Goal: Task Accomplishment & Management: Complete application form

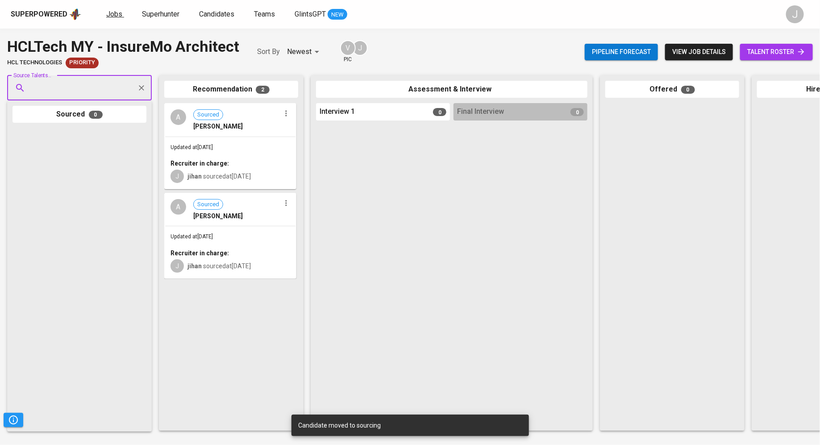
click at [112, 13] on span "Jobs" at bounding box center [114, 14] width 16 height 8
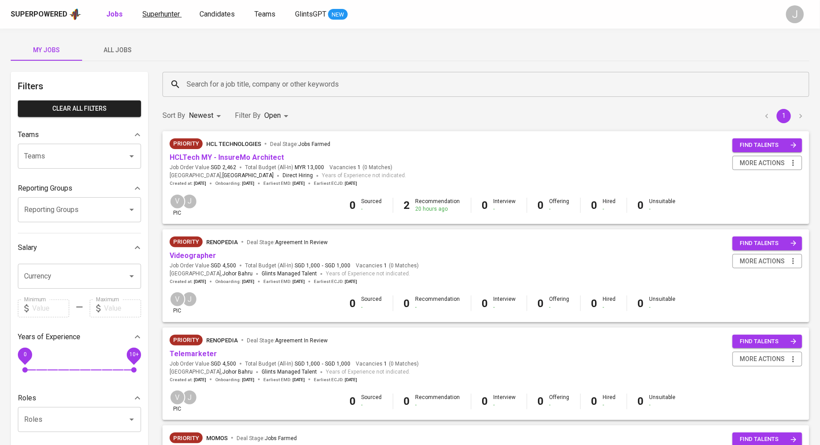
click at [164, 14] on span "Superhunter" at bounding box center [160, 14] width 37 height 8
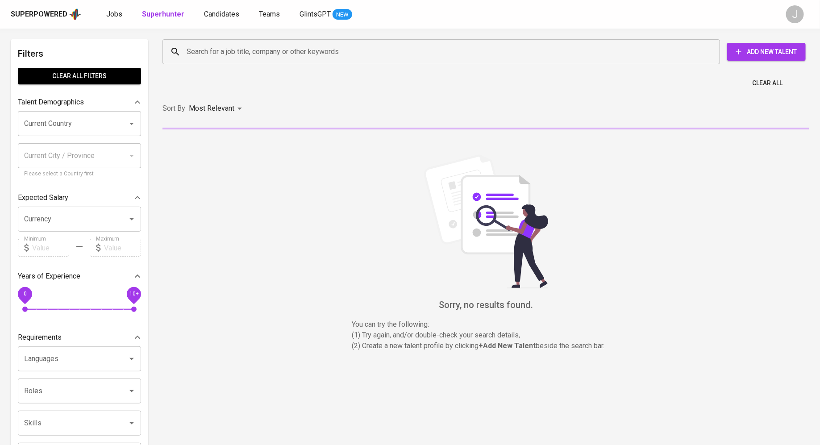
click at [770, 50] on span "Add New Talent" at bounding box center [766, 51] width 64 height 11
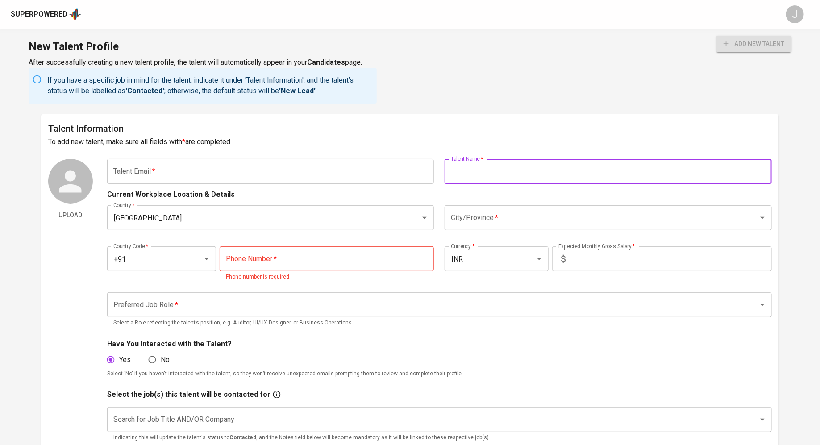
click at [510, 169] on input "text" at bounding box center [607, 171] width 327 height 25
paste input "[EMAIL_ADDRESS][DOMAIN_NAME]"
type input "[EMAIL_ADDRESS][DOMAIN_NAME]"
click at [485, 171] on input "[EMAIL_ADDRESS][DOMAIN_NAME]" at bounding box center [607, 171] width 327 height 25
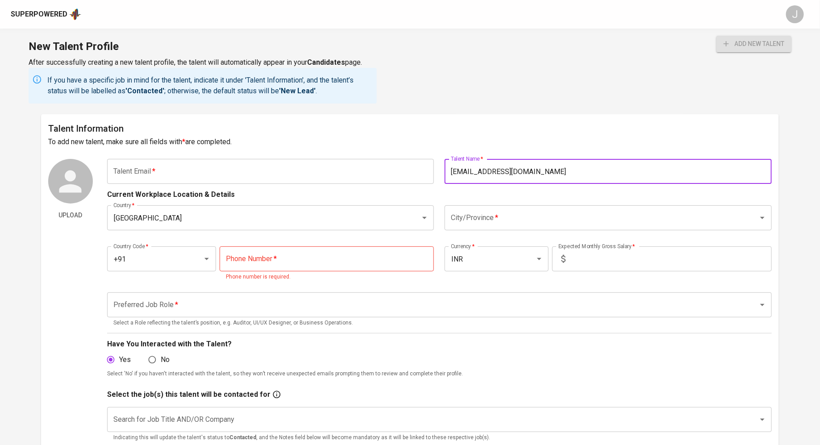
click at [485, 171] on input "[EMAIL_ADDRESS][DOMAIN_NAME]" at bounding box center [607, 171] width 327 height 25
click at [221, 174] on input "text" at bounding box center [270, 171] width 327 height 25
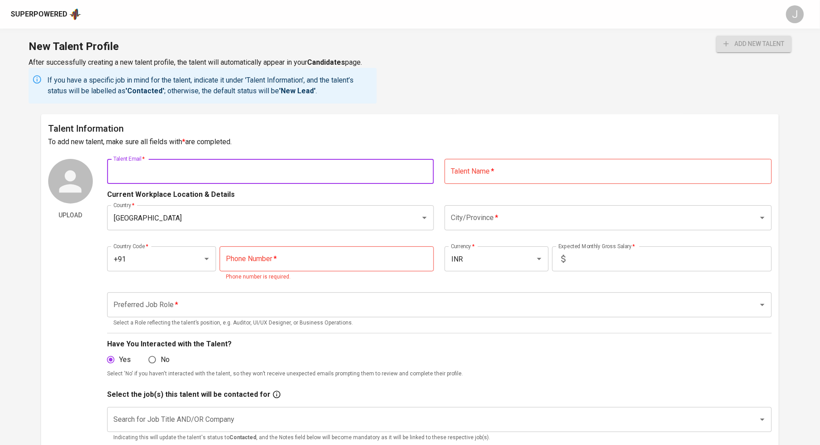
paste input "[EMAIL_ADDRESS][DOMAIN_NAME]"
type input "[EMAIL_ADDRESS][DOMAIN_NAME]"
click at [536, 171] on input "text" at bounding box center [607, 171] width 327 height 25
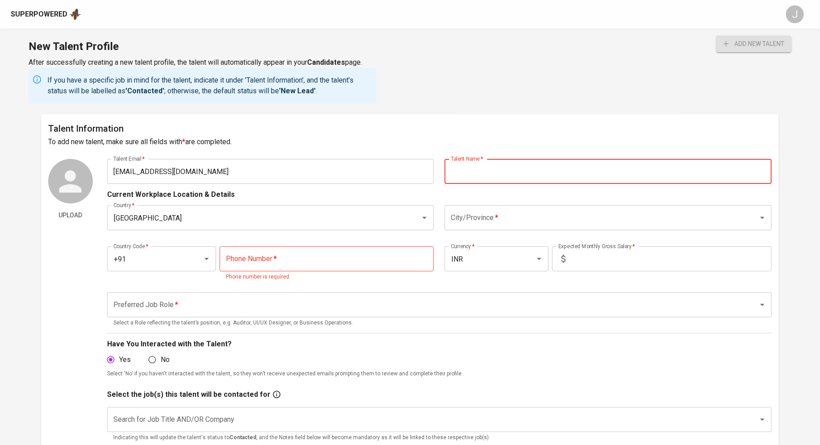
paste input "[PERSON_NAME]"
type input "[PERSON_NAME]"
click at [472, 216] on input "City/Province   *" at bounding box center [596, 217] width 294 height 17
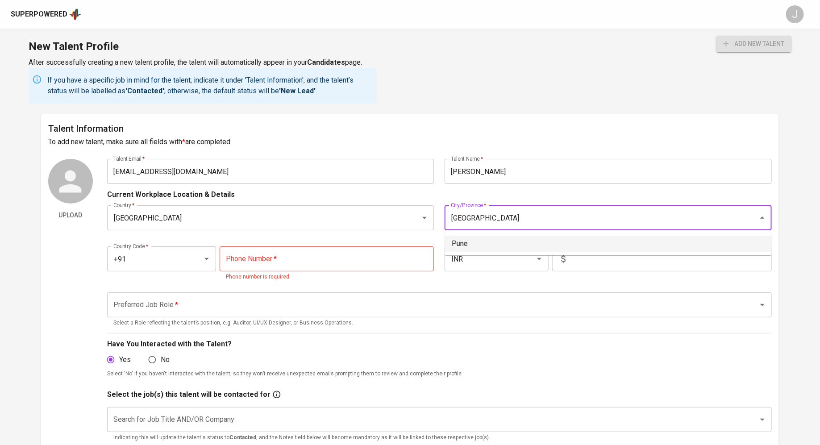
click at [472, 249] on li "Pune" at bounding box center [607, 244] width 327 height 16
type input "Pune"
click at [322, 278] on p "Phone number is required." at bounding box center [327, 277] width 202 height 9
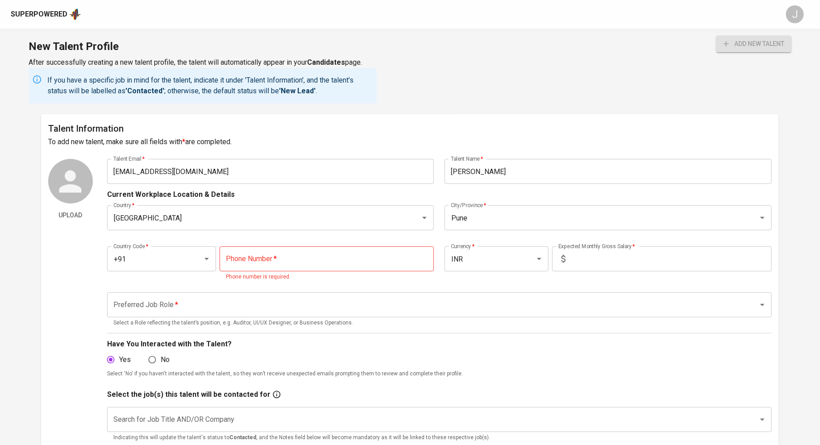
click at [319, 269] on input "tel" at bounding box center [327, 258] width 214 height 25
paste input "77386-18507"
type input "77386-18507"
click at [581, 262] on input "text" at bounding box center [670, 258] width 203 height 25
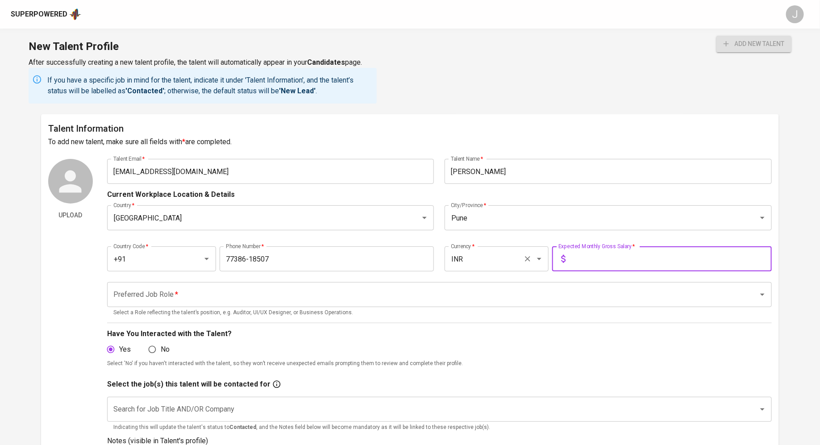
click at [467, 263] on input "INR" at bounding box center [484, 258] width 71 height 17
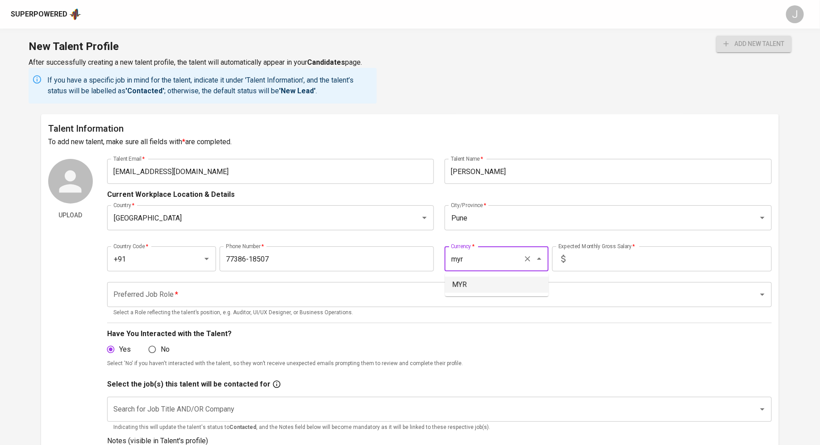
click at [477, 290] on li "MYR" at bounding box center [497, 285] width 104 height 16
type input "MYR"
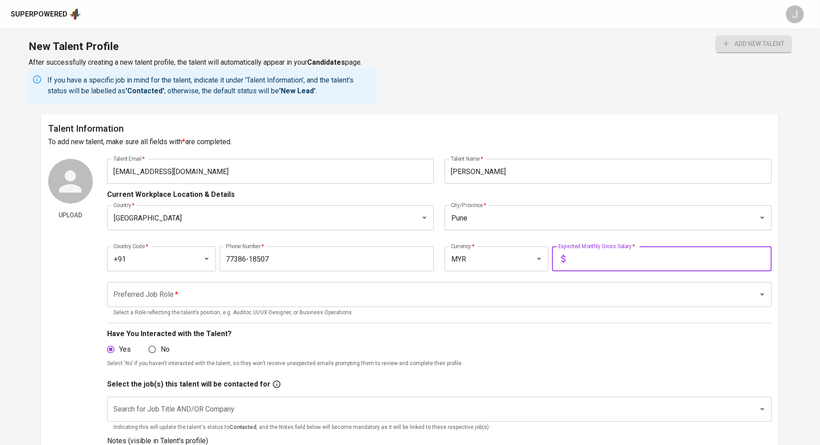
click at [618, 261] on input "text" at bounding box center [670, 258] width 203 height 25
click at [285, 283] on div "Preferred Job Role *" at bounding box center [439, 294] width 664 height 25
type input "25,000"
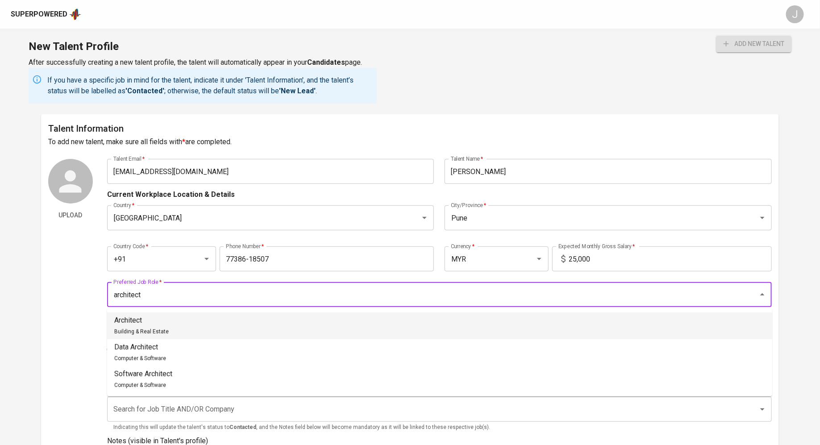
click at [248, 327] on li "Architect Building & Real Estate" at bounding box center [439, 325] width 665 height 27
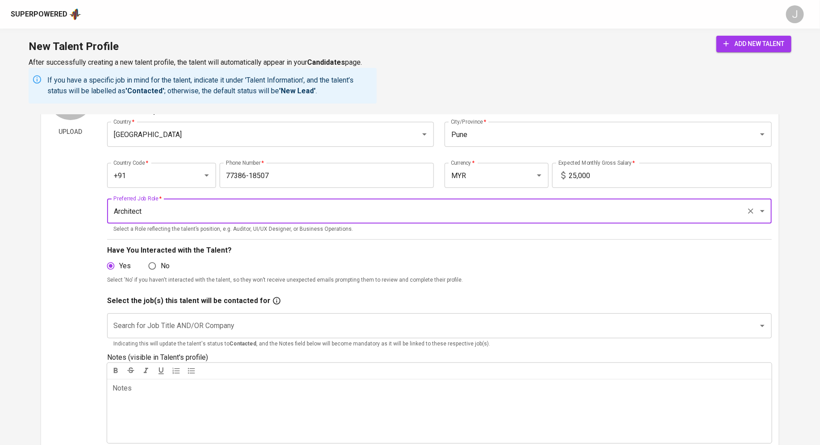
scroll to position [86, 0]
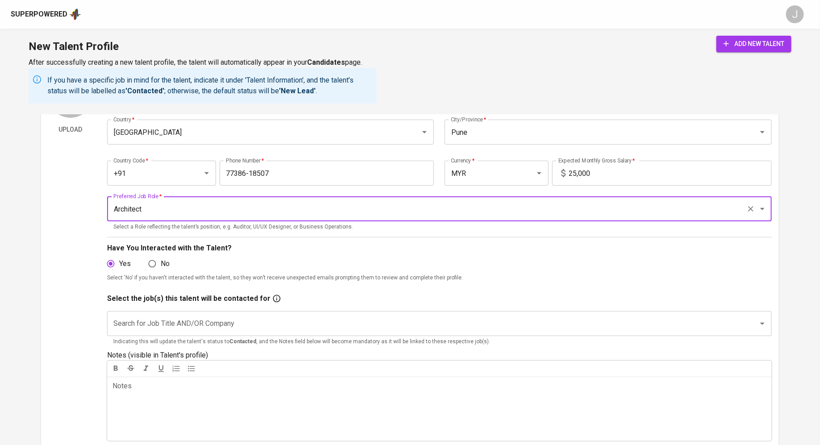
click at [239, 201] on input "Architect" at bounding box center [426, 208] width 631 height 17
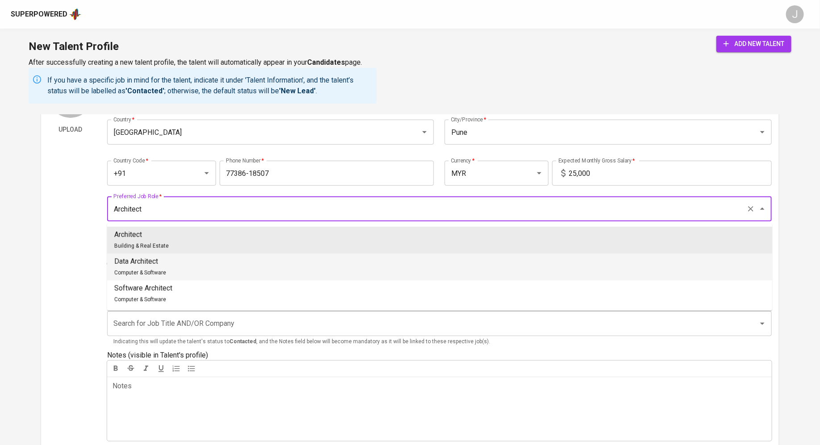
click at [241, 265] on li "Data Architect Computer & Software" at bounding box center [439, 266] width 665 height 27
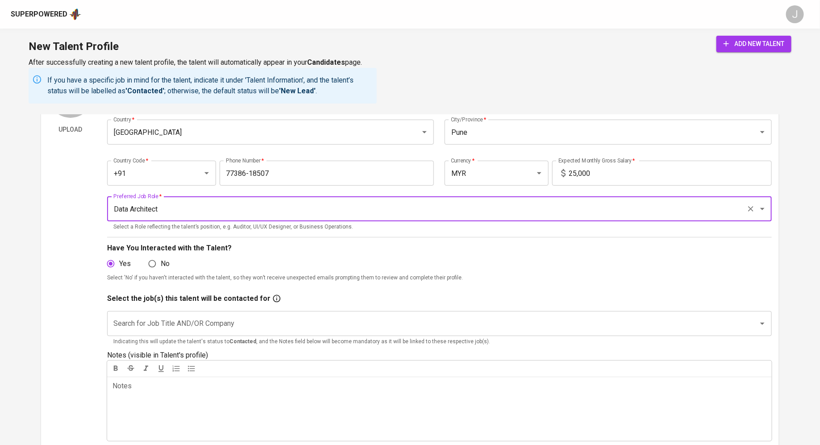
type input "Data Architect"
click at [340, 317] on input "Search for Job Title AND/OR Company" at bounding box center [426, 323] width 631 height 17
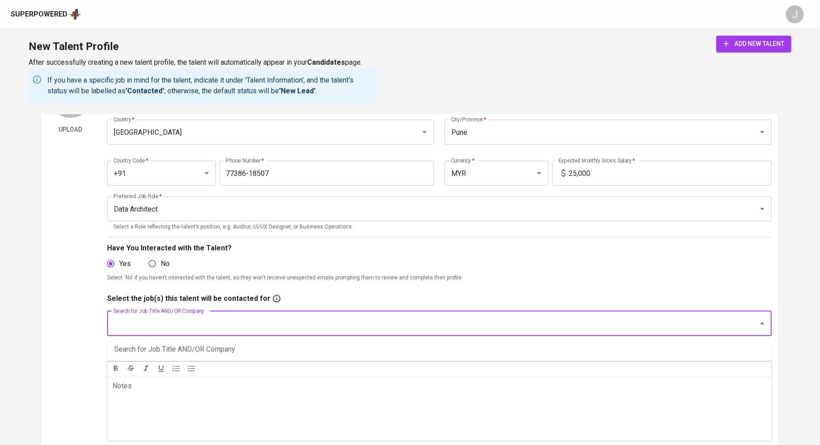
click at [316, 307] on div "Search for Job Title AND/OR Company Search for Job Title AND/OR Company Indicat…" at bounding box center [439, 327] width 664 height 46
click at [305, 286] on div "Have You Interacted with the Talent? Yes No Select 'No' if you haven't interact…" at bounding box center [439, 262] width 664 height 50
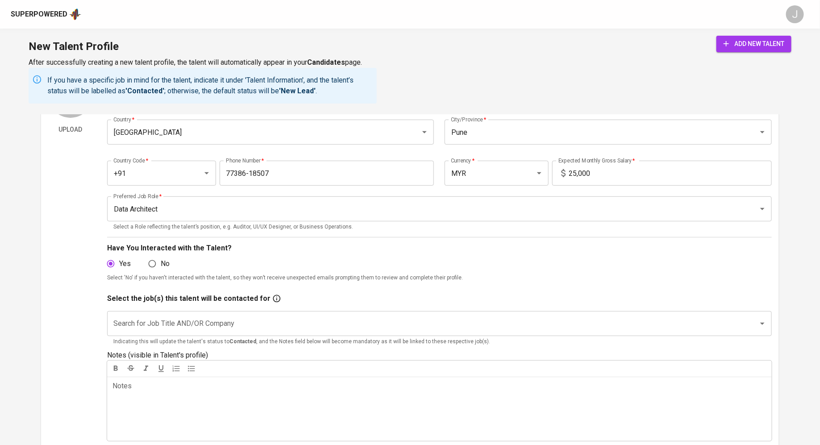
click at [298, 316] on input "Search for Job Title AND/OR Company" at bounding box center [426, 323] width 631 height 17
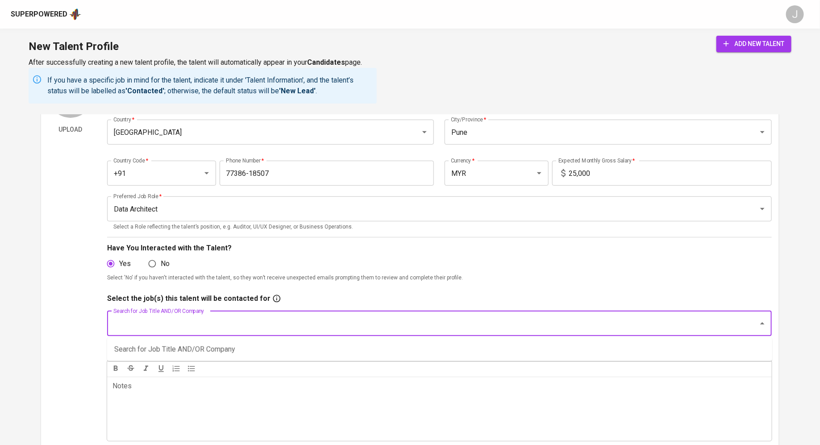
click at [321, 283] on div "Have You Interacted with the Talent? Yes No Select 'No' if you haven't interact…" at bounding box center [439, 262] width 664 height 50
click at [317, 325] on input "Search for Job Title AND/OR Company" at bounding box center [426, 323] width 631 height 17
click at [341, 286] on div "Have You Interacted with the Talent? Yes No Select 'No' if you haven't interact…" at bounding box center [439, 262] width 664 height 50
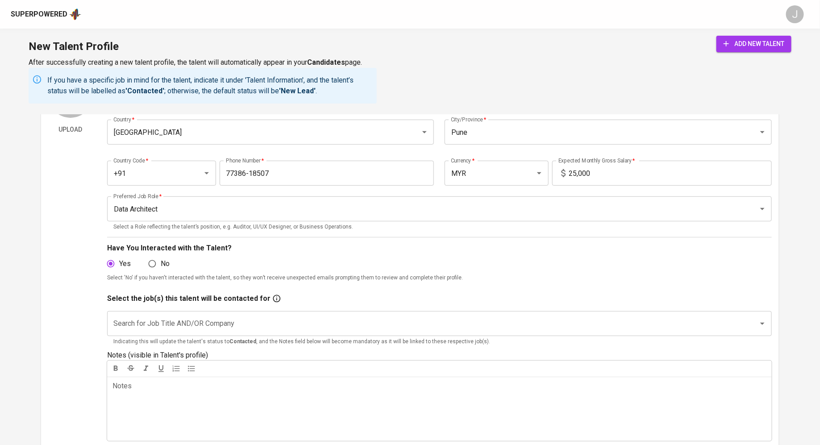
click at [329, 309] on div "Search for Job Title AND/OR Company Search for Job Title AND/OR Company Indicat…" at bounding box center [439, 327] width 664 height 46
click at [331, 294] on div "Select the job(s) this talent will be contacted for" at bounding box center [439, 298] width 664 height 11
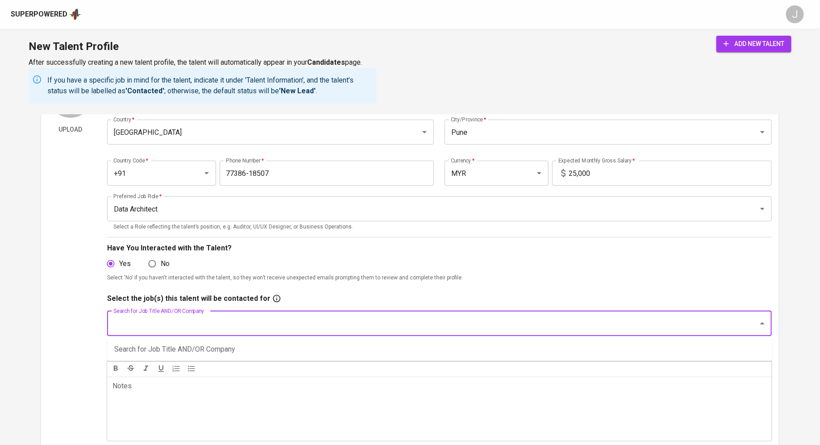
click at [327, 317] on input "Search for Job Title AND/OR Company" at bounding box center [426, 323] width 631 height 17
type input "hcl"
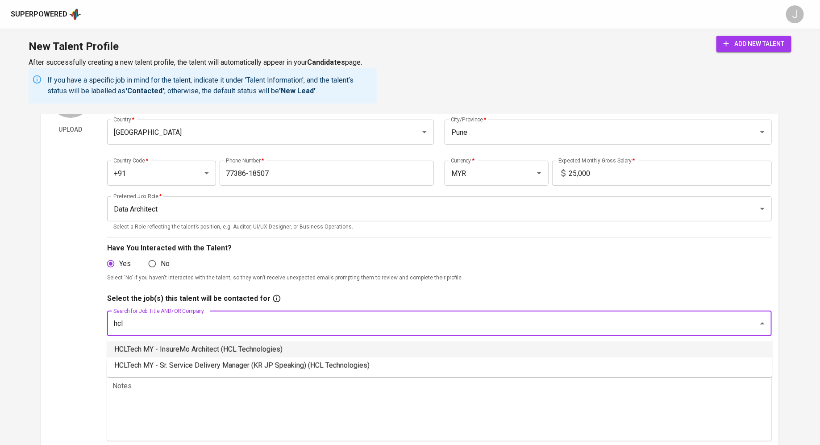
click at [296, 352] on li "HCLTech MY - InsureMo Architect (HCL Technologies)" at bounding box center [439, 349] width 665 height 16
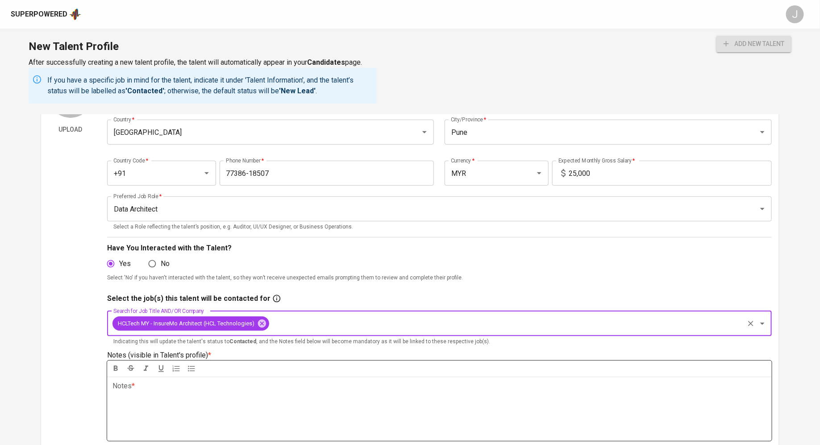
click at [272, 396] on div "Notes * ﻿" at bounding box center [439, 409] width 664 height 64
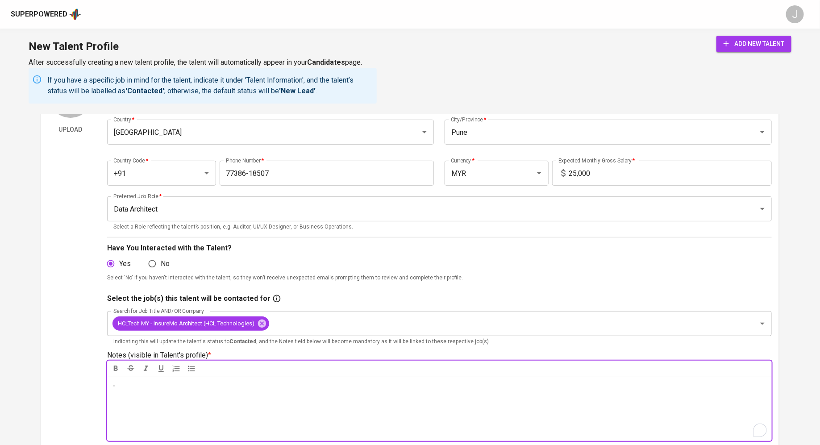
click at [645, 265] on div "Yes No" at bounding box center [439, 263] width 664 height 17
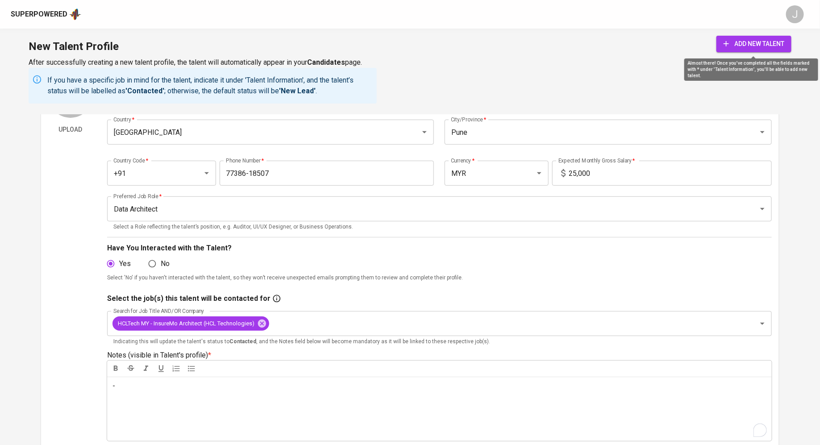
click at [763, 38] on span "add new talent" at bounding box center [753, 43] width 61 height 11
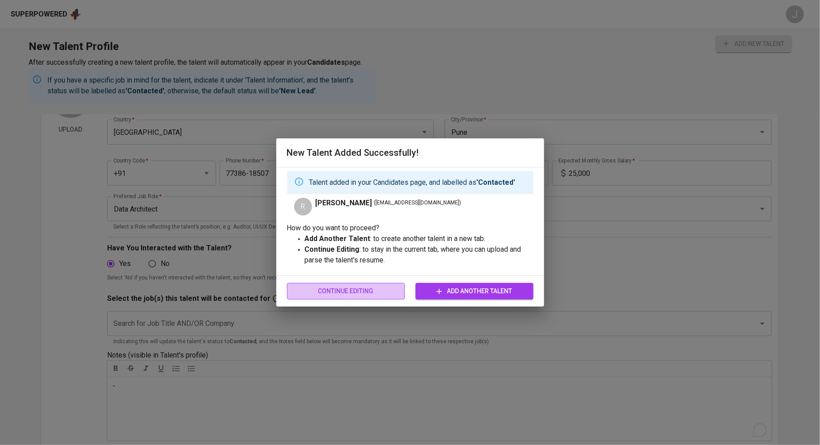
click at [335, 290] on span "Continue Editing" at bounding box center [346, 291] width 104 height 11
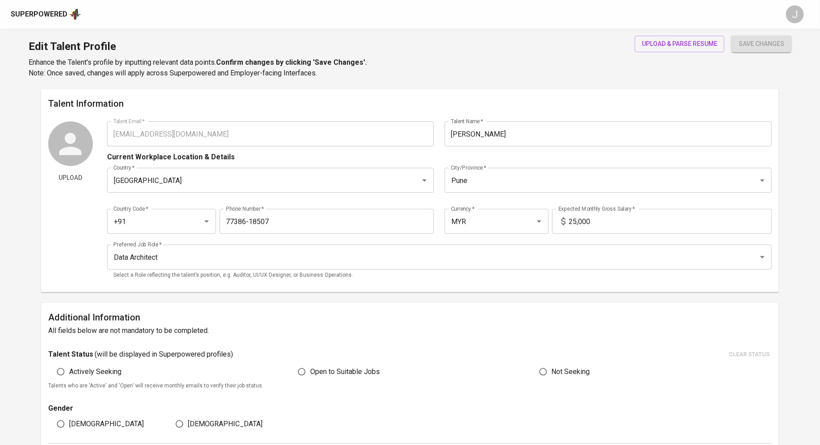
click at [49, 17] on div "Superpowered" at bounding box center [39, 14] width 57 height 10
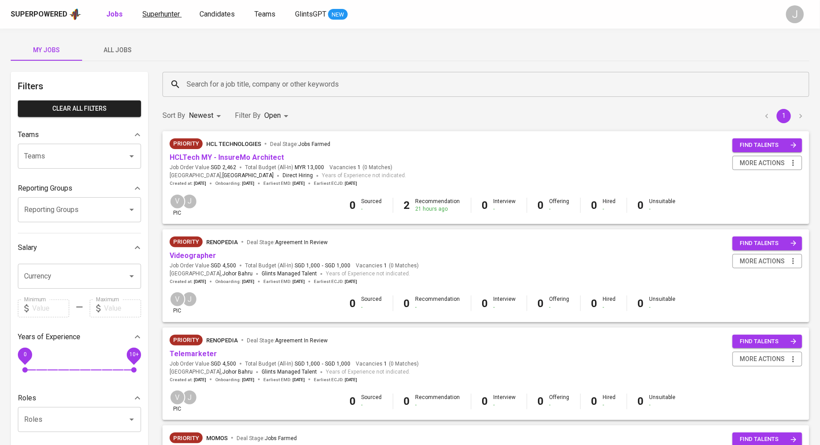
click at [149, 19] on link "Superhunter" at bounding box center [161, 14] width 39 height 11
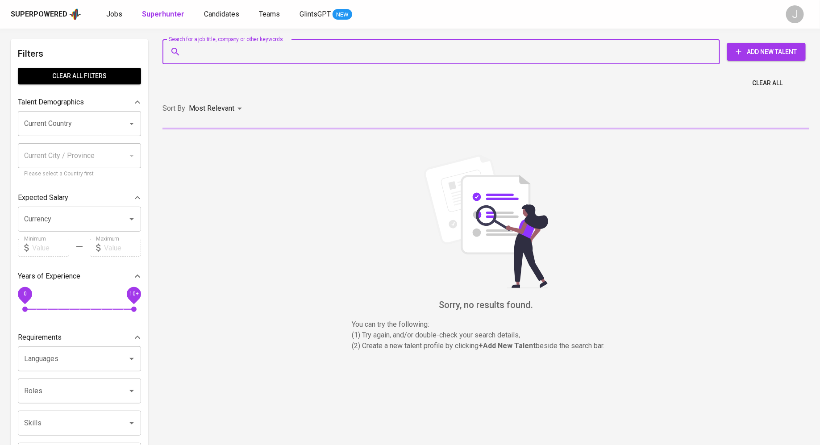
click at [201, 58] on input "Search for a job title, company or other keywords" at bounding box center [443, 51] width 518 height 17
paste input "[EMAIL_ADDRESS][DOMAIN_NAME]"
type input "[EMAIL_ADDRESS][DOMAIN_NAME]"
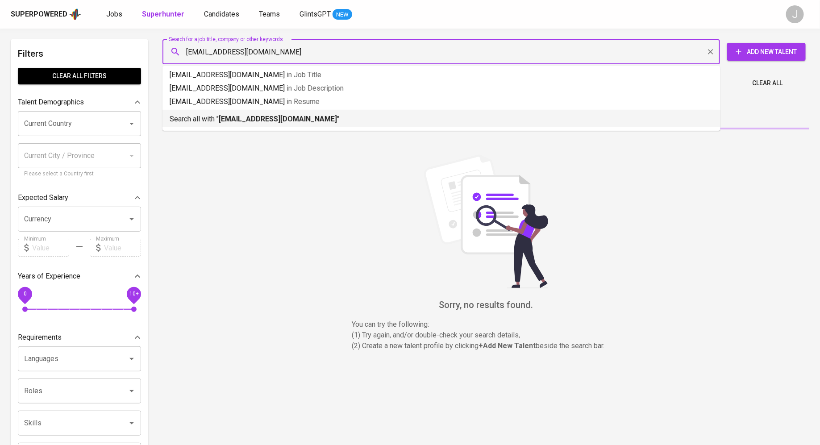
click at [244, 114] on p "Search all with " [EMAIL_ADDRESS][DOMAIN_NAME] "" at bounding box center [442, 119] width 544 height 11
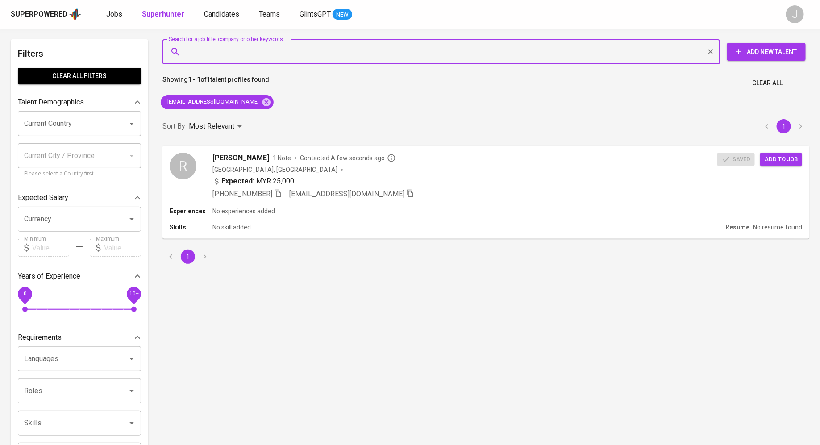
click at [112, 10] on span "Jobs" at bounding box center [114, 14] width 16 height 8
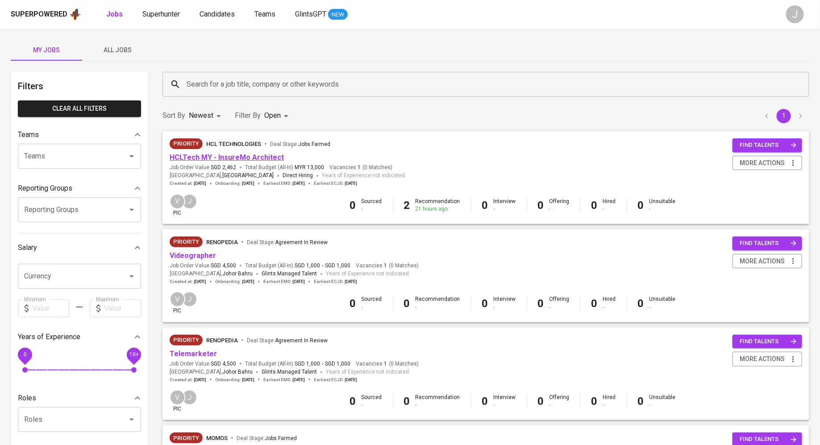
click at [218, 158] on link "HCLTech MY - InsureMo Architect" at bounding box center [227, 157] width 114 height 8
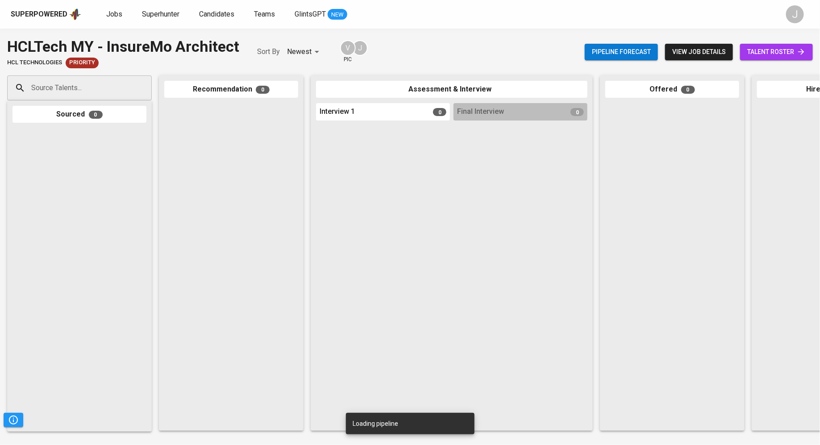
click at [73, 88] on input "Source Talents..." at bounding box center [76, 87] width 94 height 17
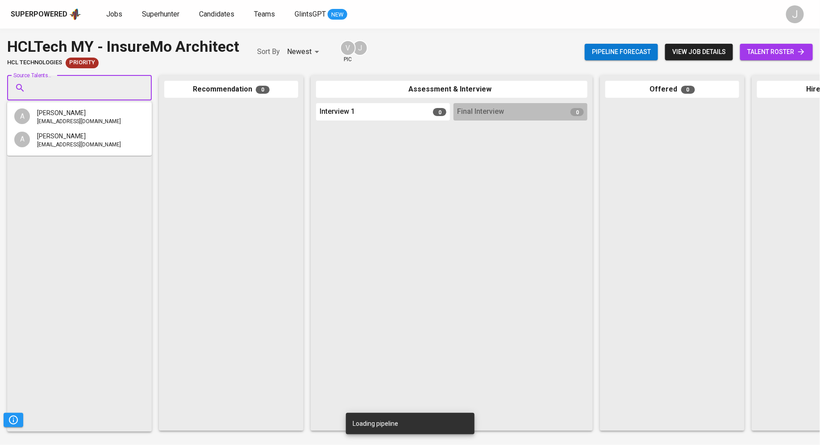
paste input "[EMAIL_ADDRESS][DOMAIN_NAME]"
type input "[EMAIL_ADDRESS][DOMAIN_NAME]"
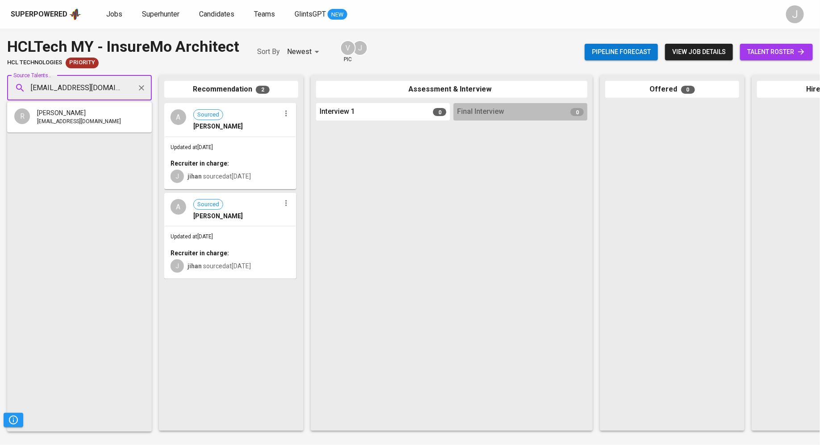
click at [103, 117] on li "R [PERSON_NAME] [EMAIL_ADDRESS][DOMAIN_NAME]" at bounding box center [79, 117] width 145 height 23
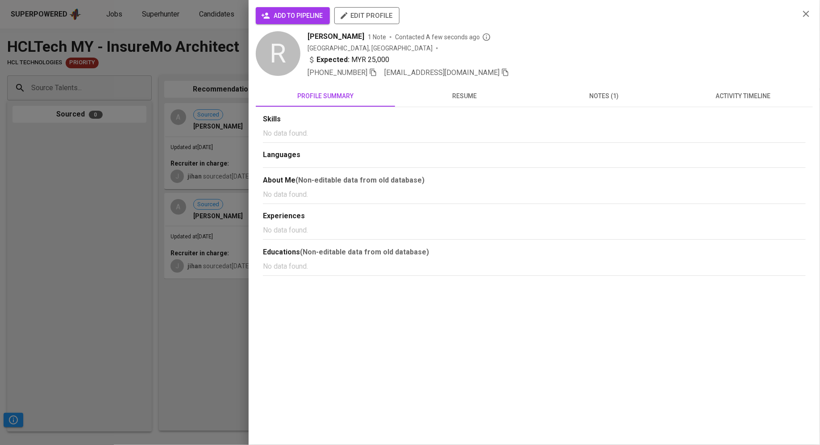
click at [267, 16] on icon "button" at bounding box center [266, 15] width 8 height 6
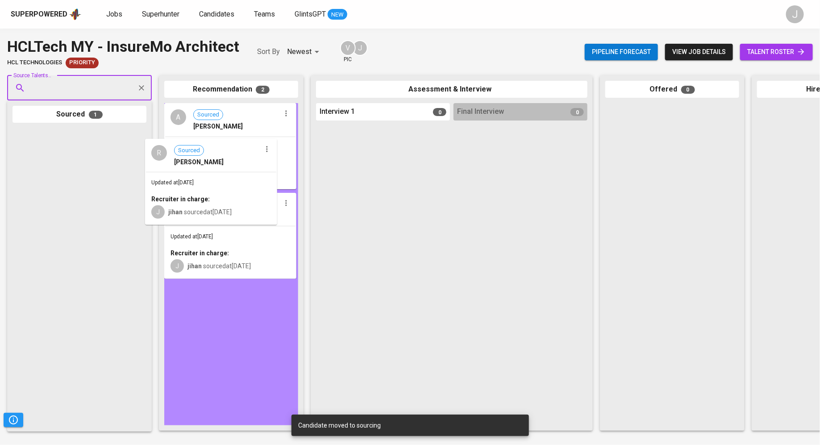
drag, startPoint x: 69, startPoint y: 171, endPoint x: 217, endPoint y: 181, distance: 148.1
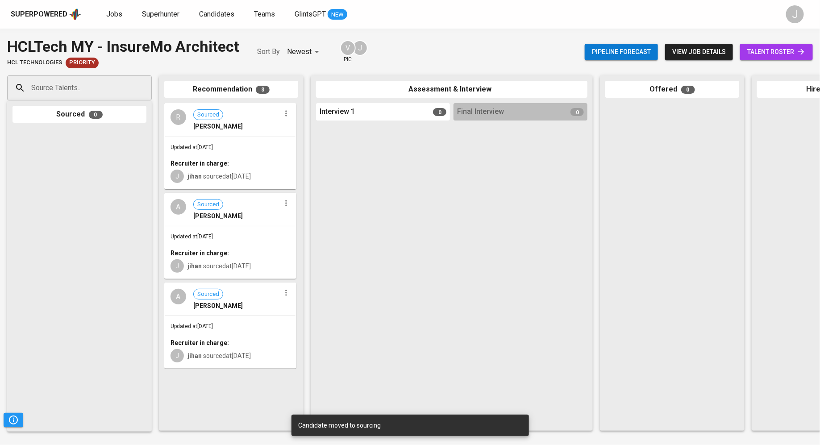
click at [42, 15] on div "Superpowered" at bounding box center [39, 14] width 57 height 10
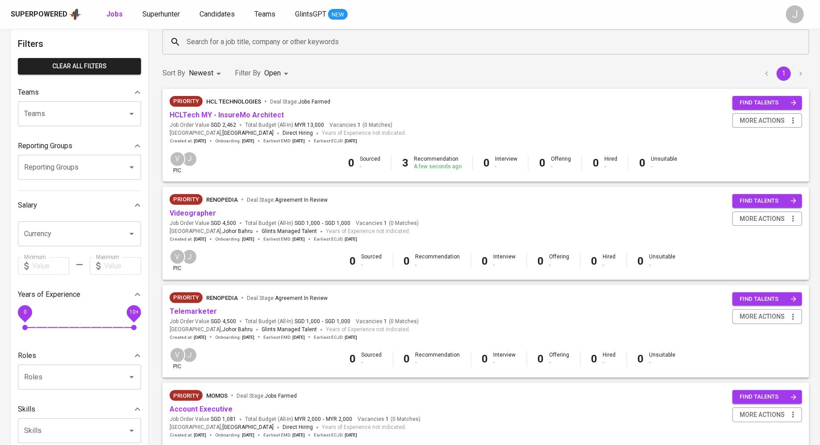
scroll to position [43, 0]
